Goal: Task Accomplishment & Management: Manage account settings

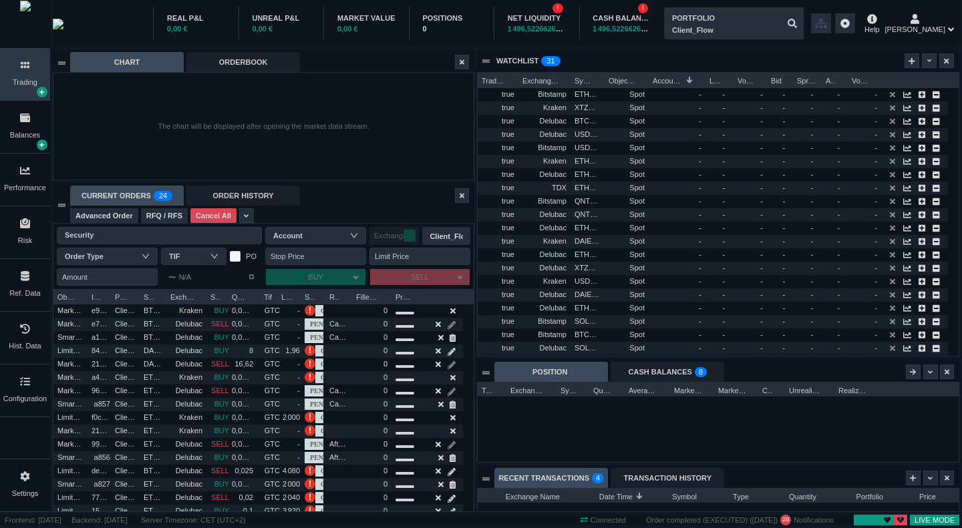
scroll to position [23, 481]
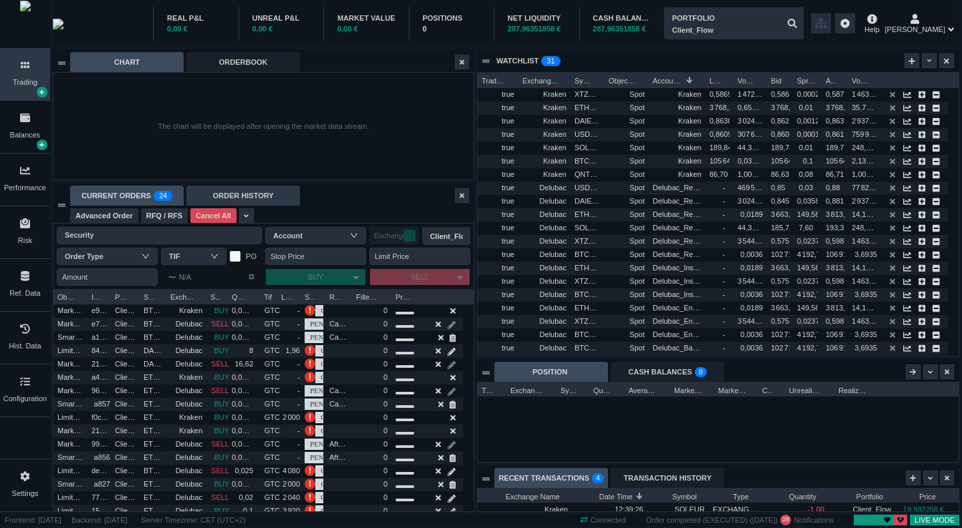
click at [234, 192] on div "ORDER HISTORY" at bounding box center [243, 196] width 114 height 20
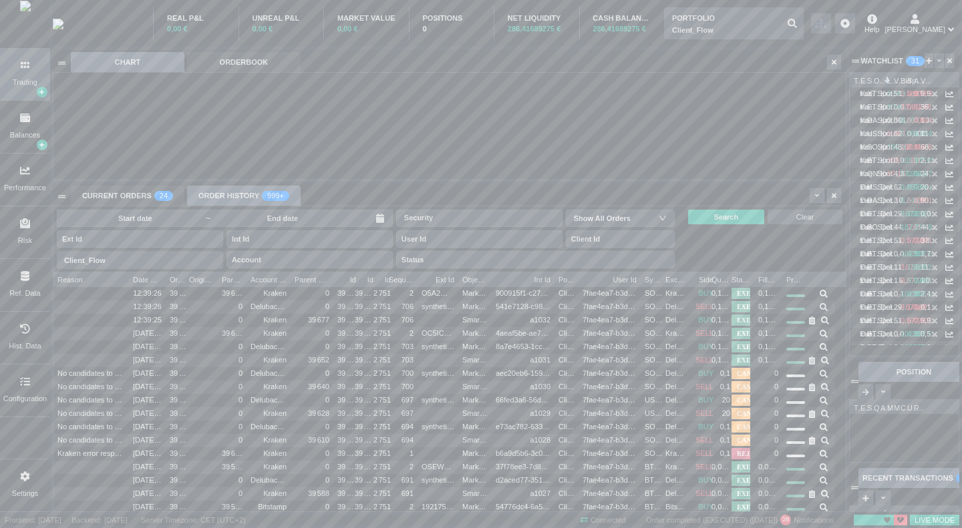
scroll to position [239, 792]
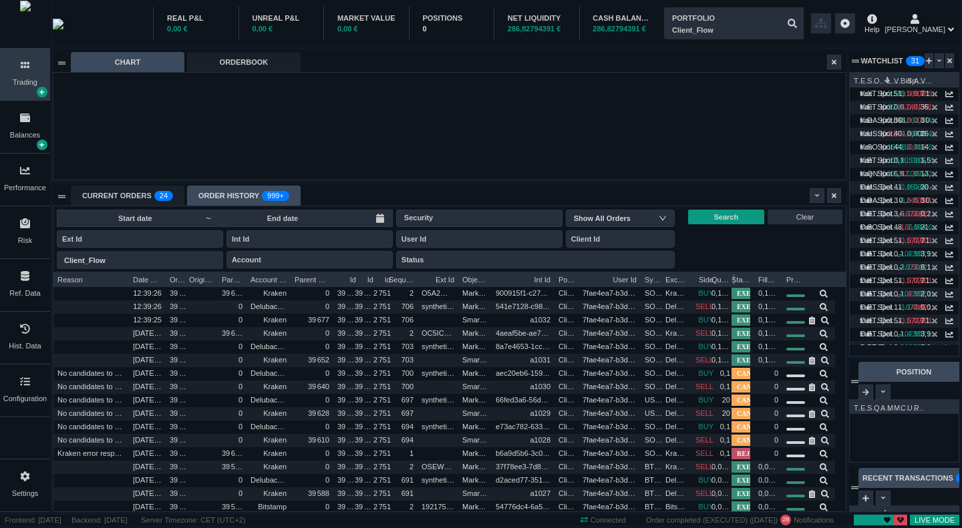
click at [718, 278] on span "Quantity" at bounding box center [720, 278] width 19 height 13
click at [692, 276] on div "Side" at bounding box center [703, 278] width 27 height 13
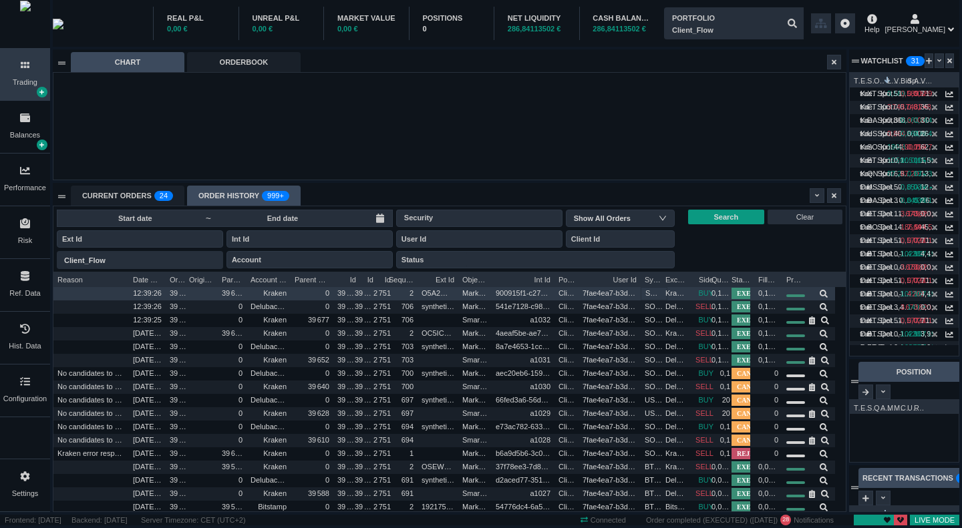
click at [646, 297] on span "SOLEUR" at bounding box center [653, 293] width 17 height 15
click at [716, 292] on span "0,1053" at bounding box center [723, 293] width 23 height 8
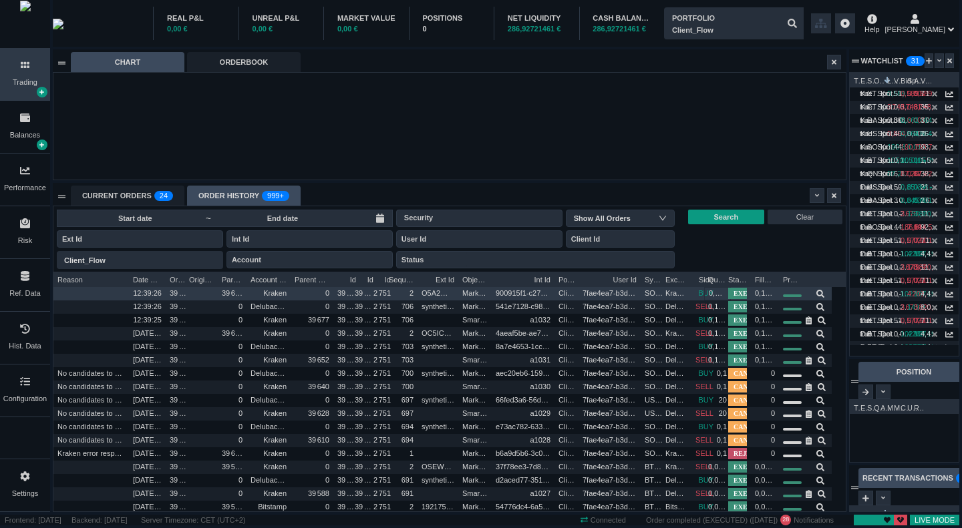
drag, startPoint x: 716, startPoint y: 279, endPoint x: 654, endPoint y: 288, distance: 62.8
click at [654, 288] on div "Reason Date Time Order Id Origin Order Int Id Parent Order Id Account Name Pare…" at bounding box center [449, 392] width 792 height 240
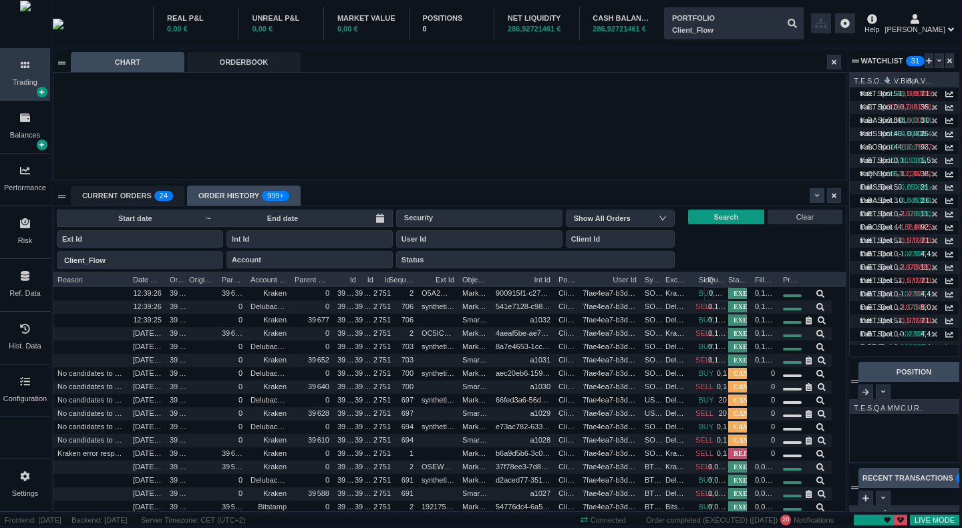
click at [811, 196] on div at bounding box center [816, 195] width 15 height 15
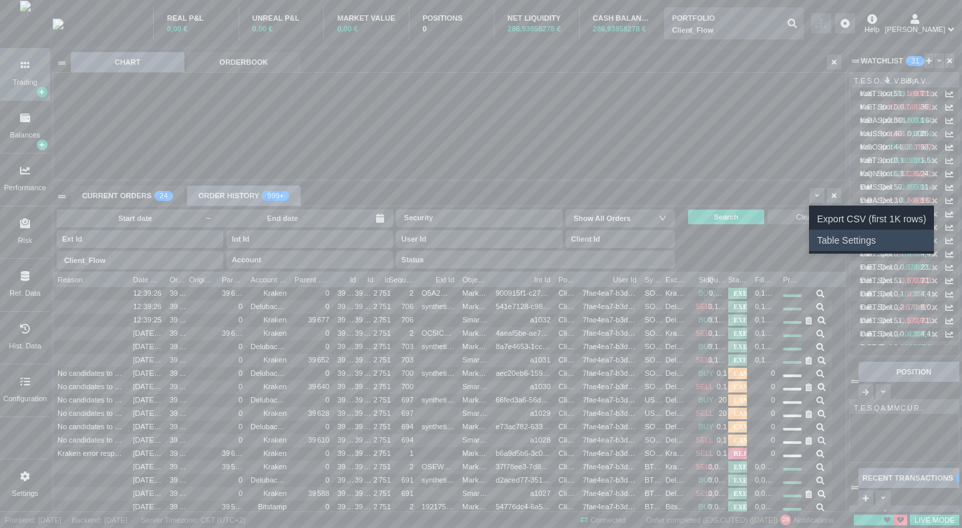
click at [851, 239] on li "Table Settings" at bounding box center [871, 240] width 125 height 21
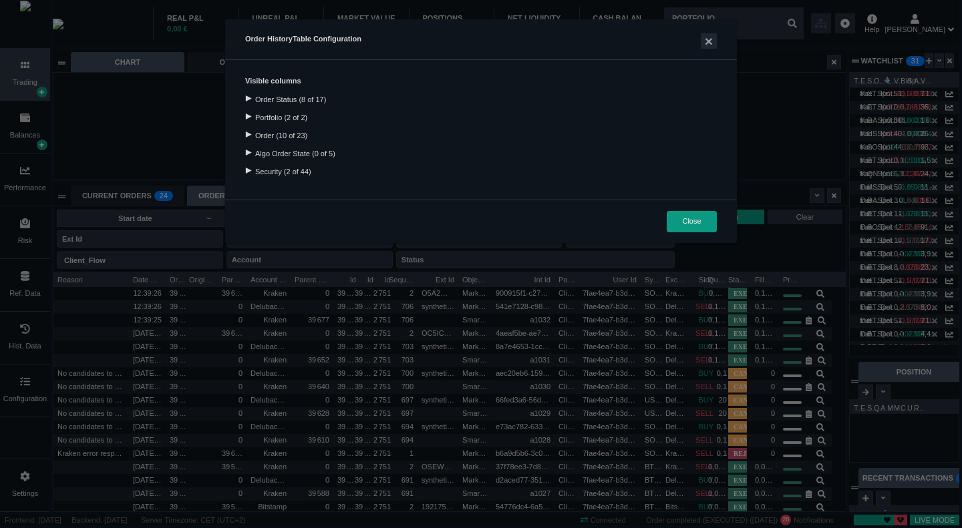
click at [246, 134] on div at bounding box center [248, 135] width 18 height 6
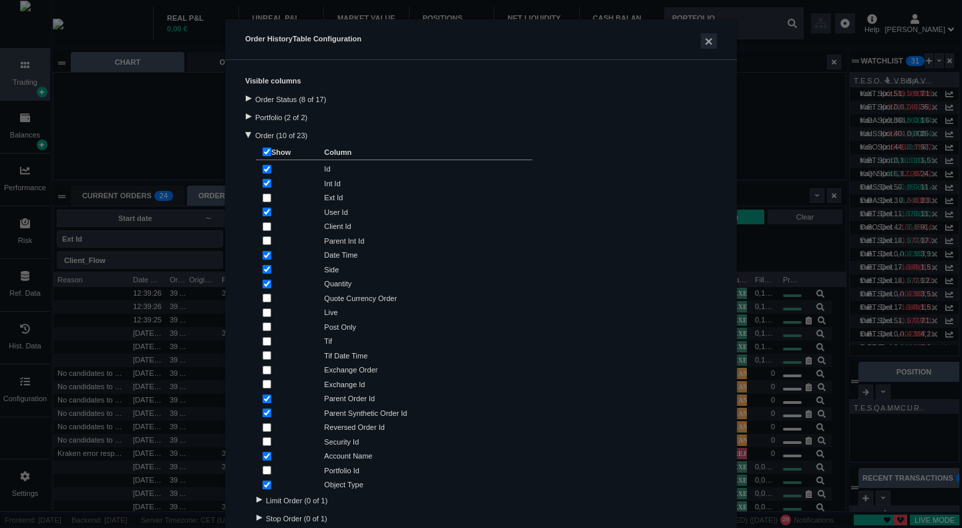
click at [262, 168] on input "checkbox" at bounding box center [266, 169] width 9 height 9
checkbox input "false"
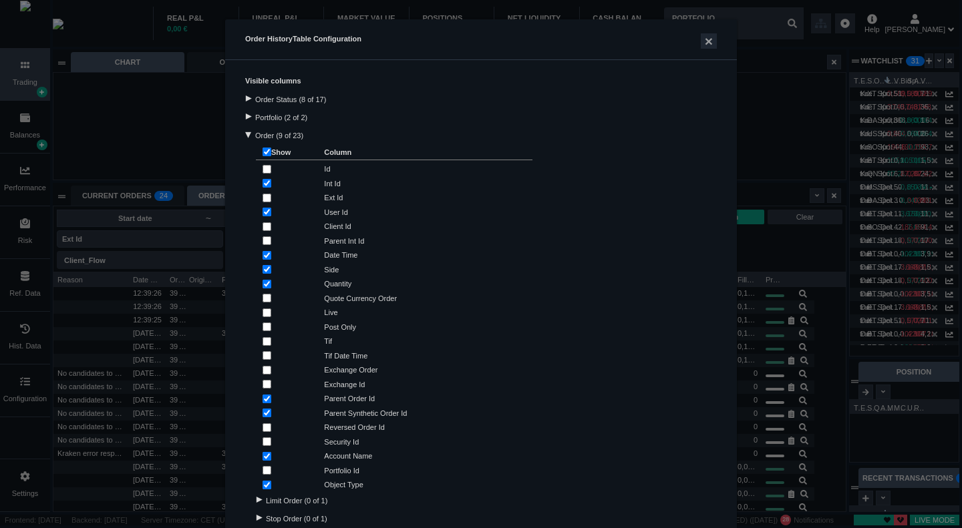
click at [262, 184] on input "checkbox" at bounding box center [266, 183] width 9 height 9
checkbox input "false"
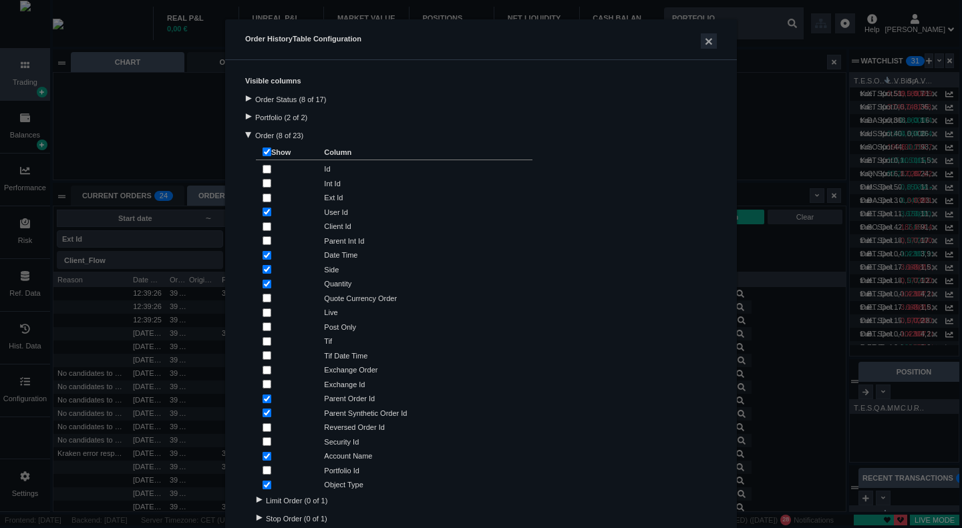
click at [256, 211] on div "User Id" at bounding box center [394, 211] width 276 height 15
click at [262, 210] on input "checkbox" at bounding box center [266, 212] width 9 height 9
checkbox input "false"
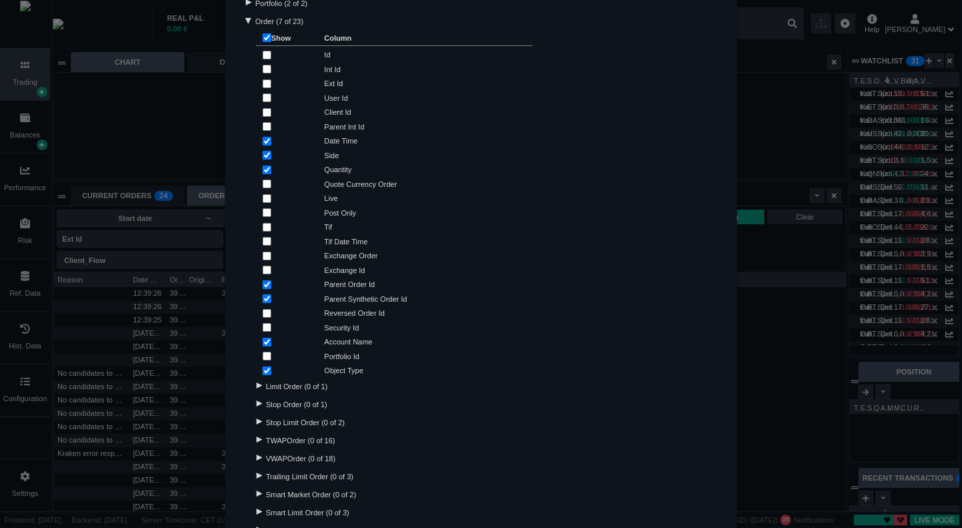
scroll to position [116, 0]
click at [781, 57] on div "Order History Table Configuration × Visible columns Order Status (8 of 17) Port…" at bounding box center [481, 264] width 962 height 528
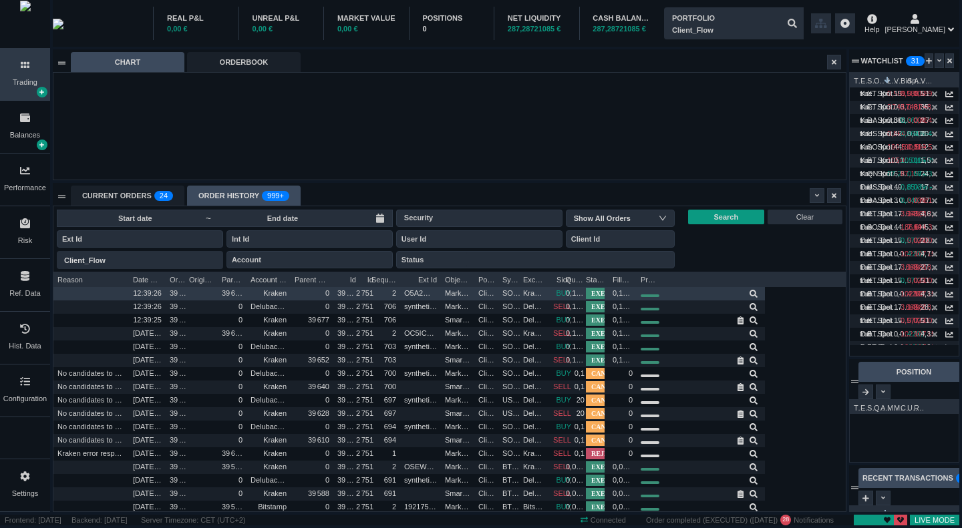
drag, startPoint x: 688, startPoint y: 277, endPoint x: 764, endPoint y: 295, distance: 77.6
click at [764, 295] on div "Reason Date Time Order Id Origin Order Int Id Parent Order Id Account Name Pare…" at bounding box center [449, 392] width 792 height 240
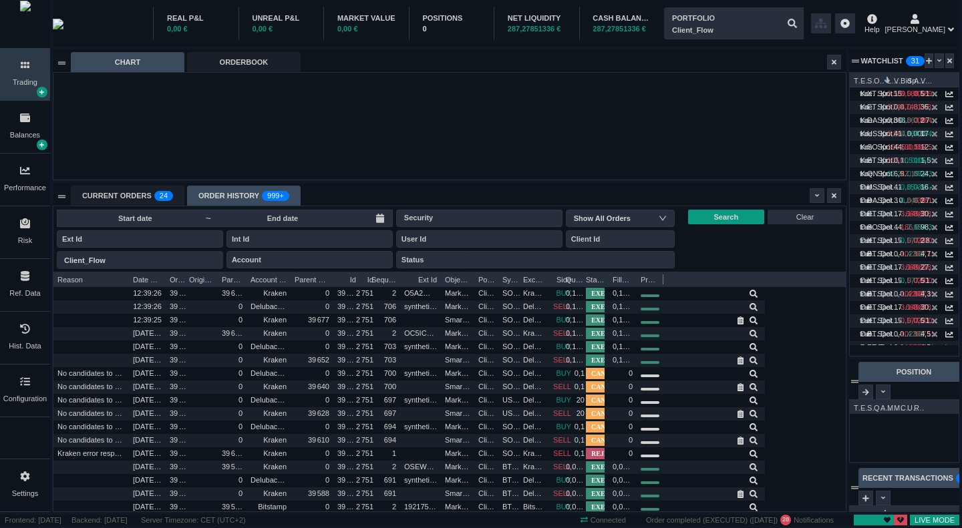
click at [662, 280] on div at bounding box center [662, 278] width 5 height 13
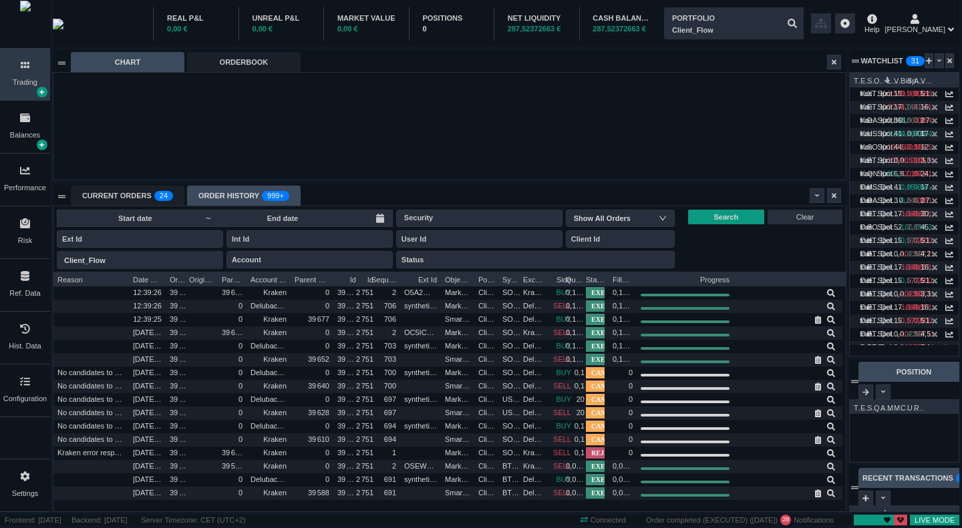
drag, startPoint x: 662, startPoint y: 278, endPoint x: 746, endPoint y: 271, distance: 83.8
click at [746, 271] on div "~ Security Show All Orders Portfolio Client_Flow Client_Flow Account Status Sea…" at bounding box center [449, 358] width 792 height 305
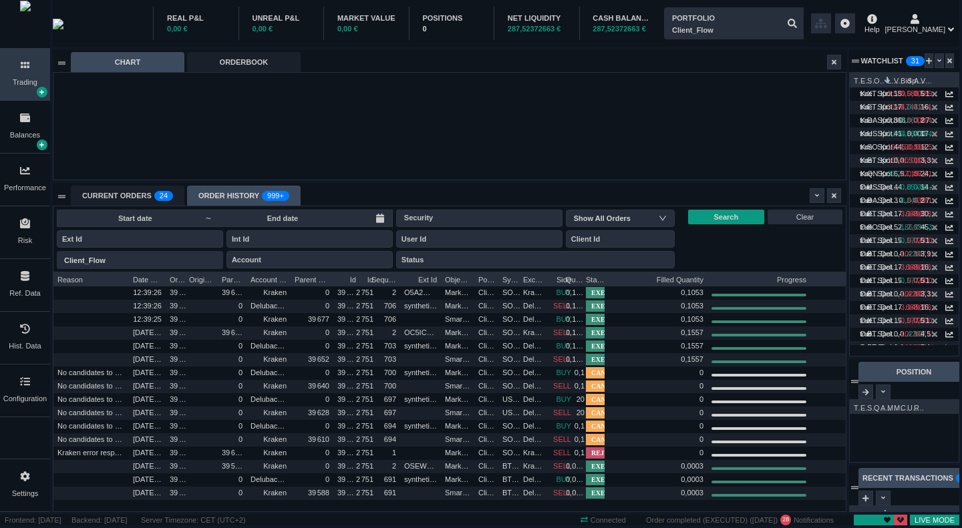
drag, startPoint x: 636, startPoint y: 279, endPoint x: 706, endPoint y: 271, distance: 71.2
click at [706, 271] on div "~ Security Show All Orders Portfolio Client_Flow Client_Flow Account Status Sea…" at bounding box center [449, 358] width 792 height 305
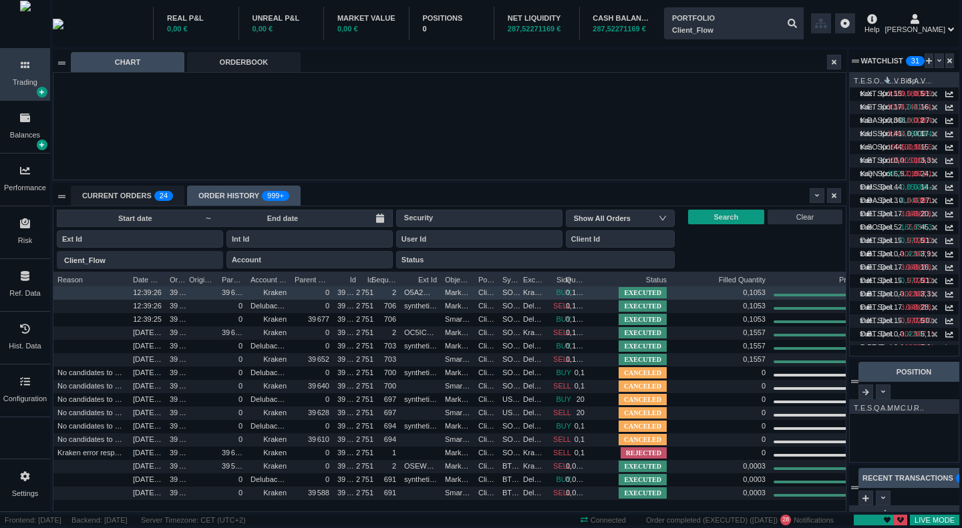
drag, startPoint x: 608, startPoint y: 279, endPoint x: 672, endPoint y: 288, distance: 65.4
click at [672, 288] on div "Reason Date Time Order Id Origin Order Int Id Parent Order Id Account Name Pare…" at bounding box center [449, 392] width 792 height 240
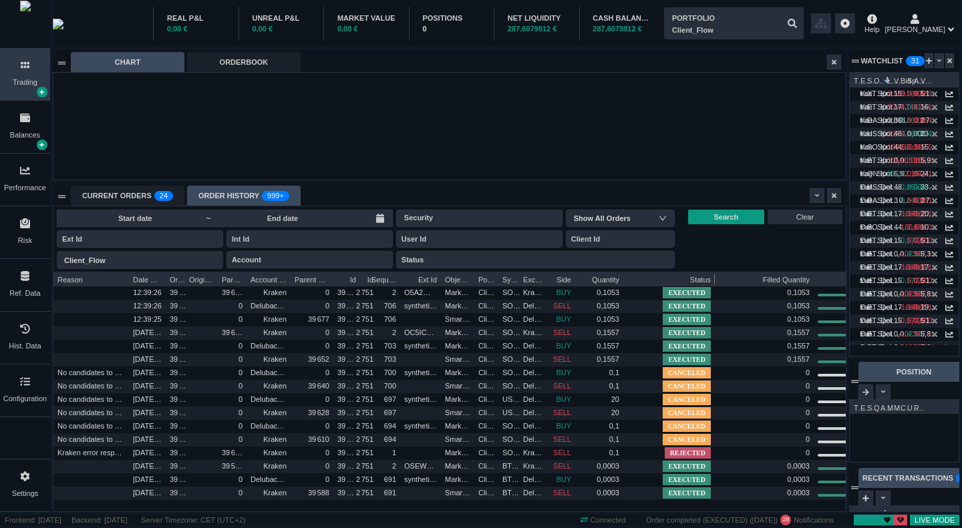
drag, startPoint x: 588, startPoint y: 280, endPoint x: 629, endPoint y: 280, distance: 41.4
click at [629, 280] on div "Reason Date Time Order Id Origin Order Int Id Parent Order Id Account Name Pare…" at bounding box center [539, 278] width 972 height 13
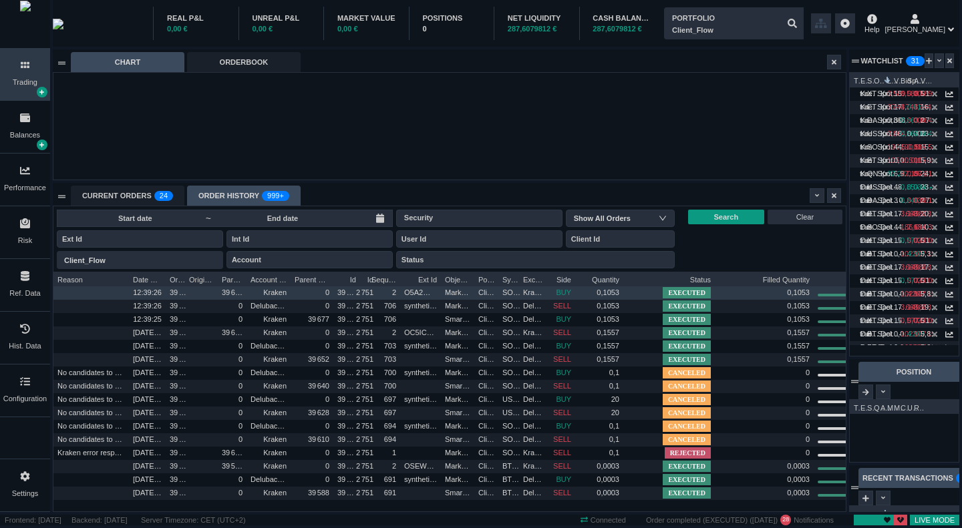
click at [612, 294] on span "0,1053" at bounding box center [607, 292] width 23 height 8
click at [538, 292] on span "Kraken" at bounding box center [534, 292] width 23 height 8
click at [538, 292] on span "Kraken" at bounding box center [535, 292] width 23 height 8
click at [538, 296] on span "Kraken" at bounding box center [535, 292] width 23 height 8
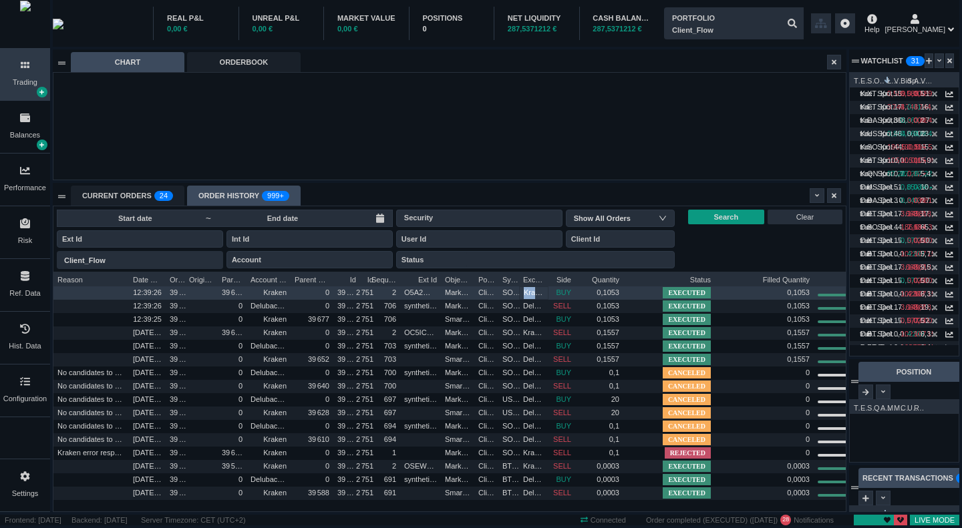
click at [538, 296] on span "Kraken" at bounding box center [535, 292] width 23 height 8
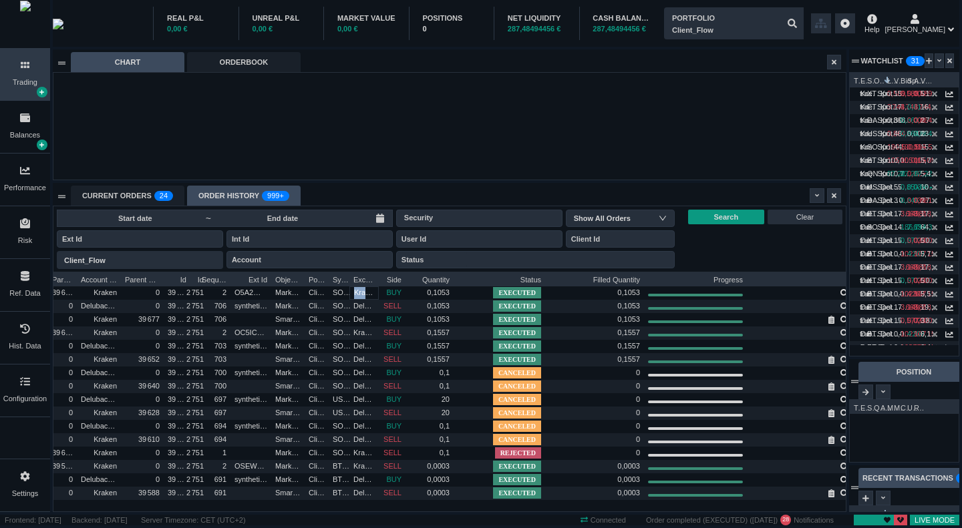
scroll to position [0, 190]
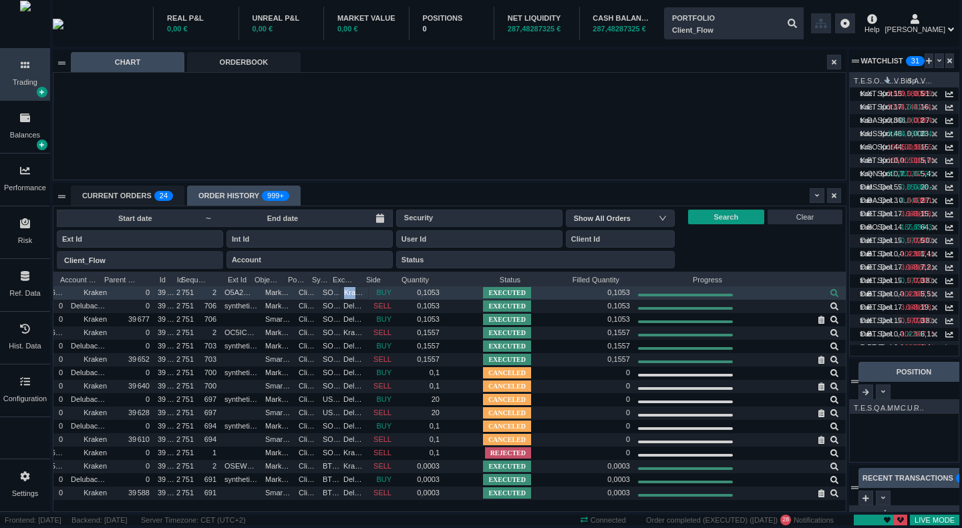
click at [830, 293] on icon at bounding box center [834, 293] width 8 height 8
type input "900915f1-c27a-4040-869e-8511703f2c4c"
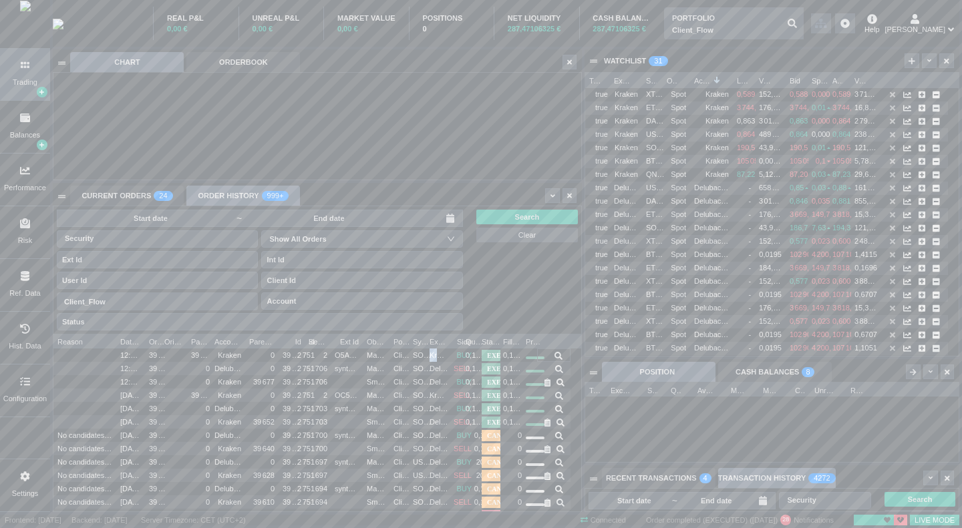
scroll to position [7, 7]
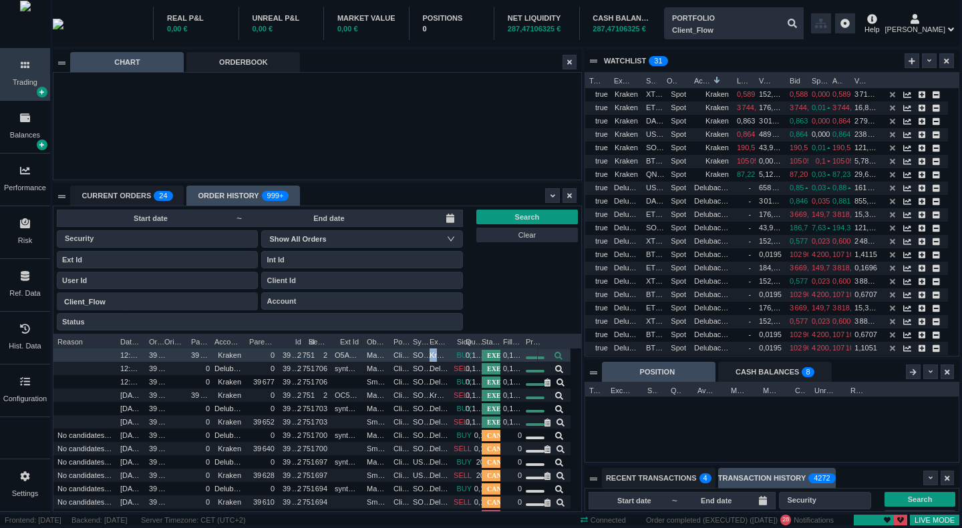
click at [557, 358] on icon at bounding box center [558, 356] width 8 height 8
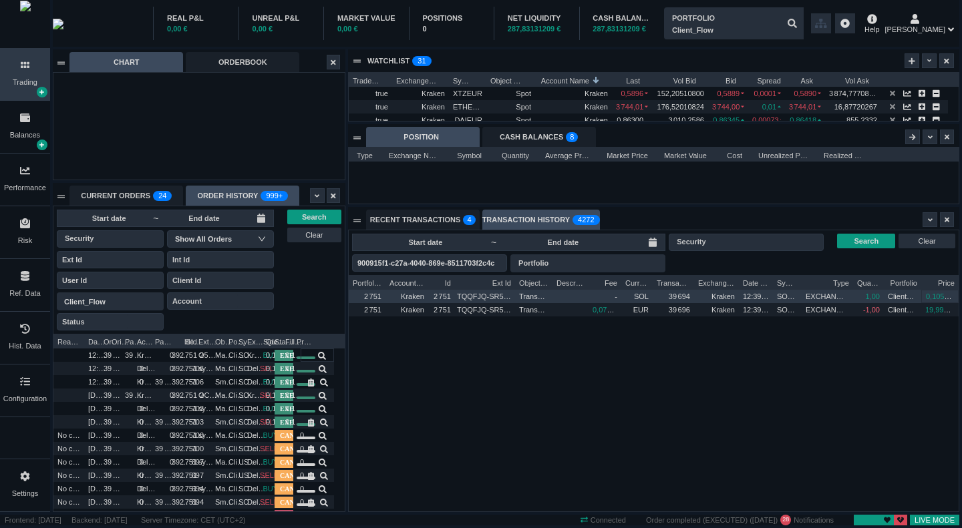
click at [936, 296] on span "0,1053 SOL" at bounding box center [944, 296] width 39 height 8
click at [946, 298] on span "0,1053 SOL" at bounding box center [944, 296] width 39 height 8
click at [950, 298] on span "0,1053 SOL" at bounding box center [944, 296] width 39 height 8
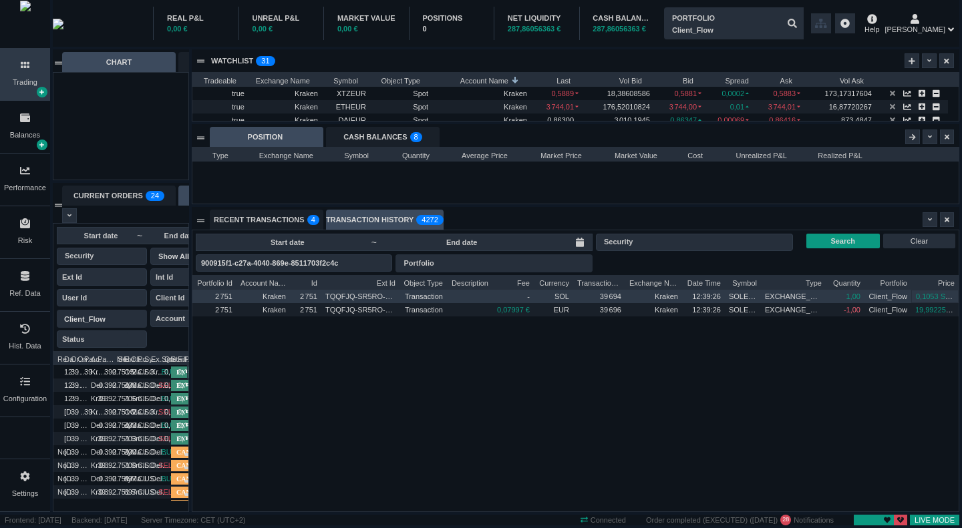
drag, startPoint x: 935, startPoint y: 300, endPoint x: 720, endPoint y: 385, distance: 231.4
click at [720, 385] on div "EXCHANGE_CREDIT 1,00 Client_Flow 0,1053 SOL 2 751 Kraken 2 751 TQQFJQ-SR5RO-TEO…" at bounding box center [575, 401] width 766 height 222
